Goal: Check status: Verify the current state of an ongoing process or item

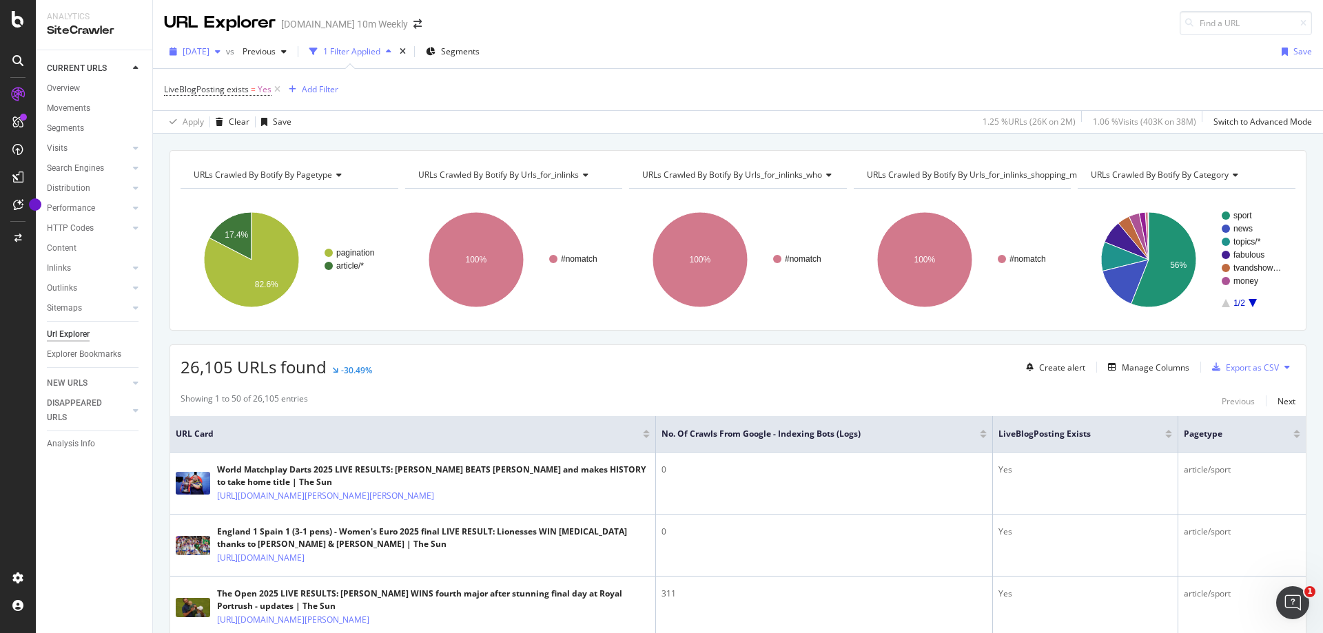
click at [201, 46] on span "[DATE]" at bounding box center [196, 51] width 27 height 12
click at [256, 96] on div "[DATE] 1.7M URLs" at bounding box center [245, 101] width 123 height 12
